Goal: Navigation & Orientation: Find specific page/section

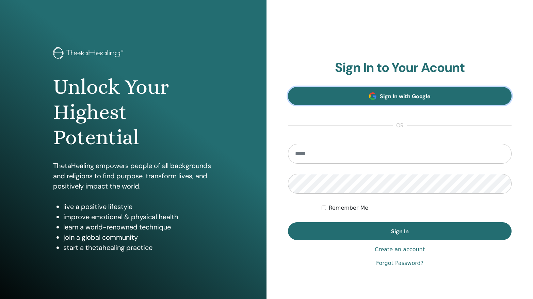
click at [403, 98] on span "Sign In with Google" at bounding box center [405, 96] width 51 height 7
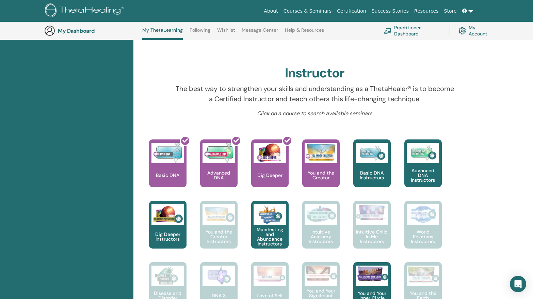
scroll to position [205, 0]
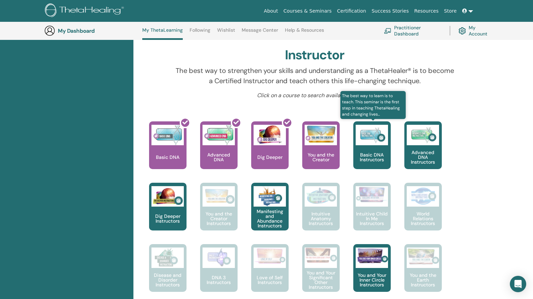
click at [381, 148] on div "Basic DNA Instructors" at bounding box center [372, 145] width 37 height 48
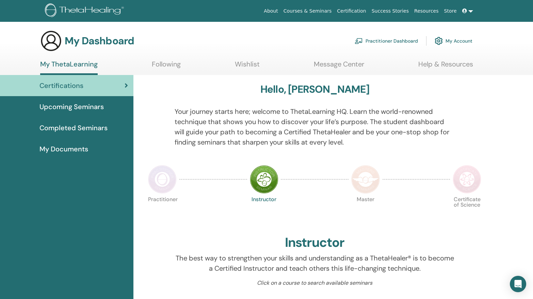
click at [171, 68] on link "Following" at bounding box center [166, 66] width 29 height 13
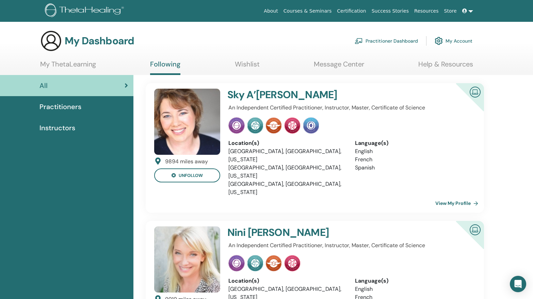
click at [247, 64] on link "Wishlist" at bounding box center [247, 66] width 25 height 13
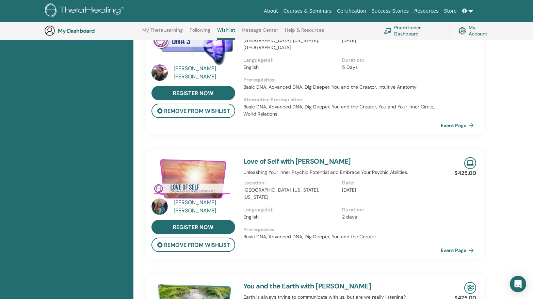
scroll to position [102, 0]
